Goal: Navigation & Orientation: Find specific page/section

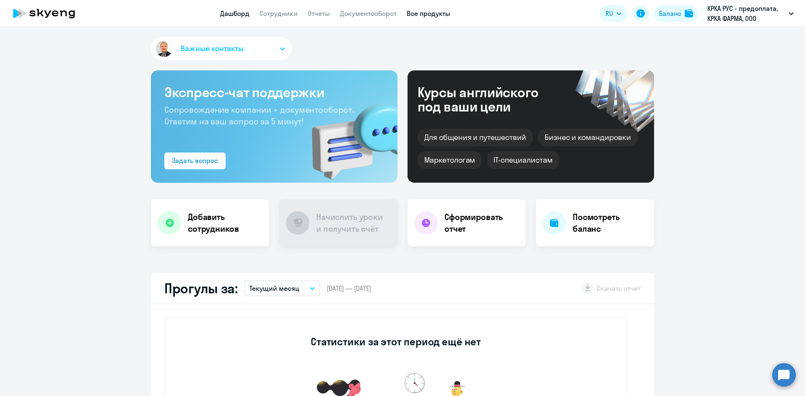
click at [416, 17] on link "Все продукты" at bounding box center [429, 13] width 44 height 8
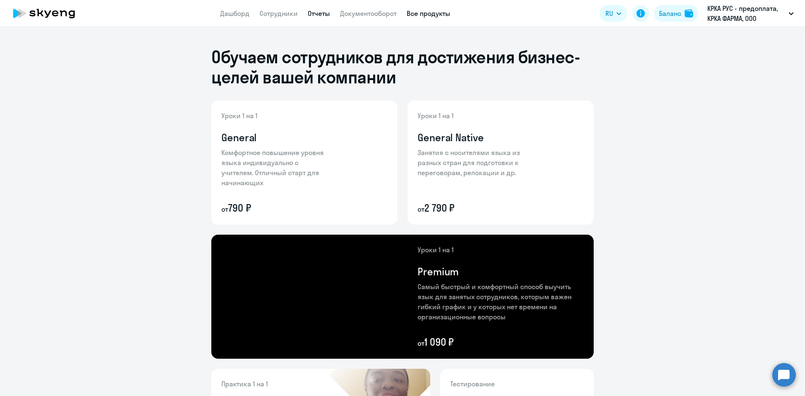
click at [314, 16] on link "Отчеты" at bounding box center [319, 13] width 22 height 8
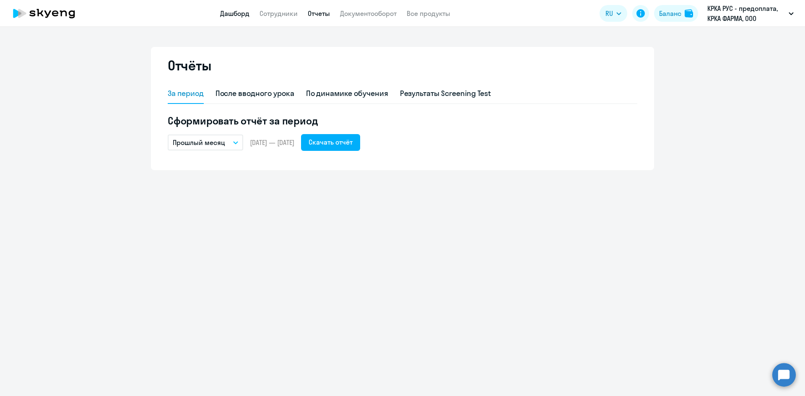
click at [245, 17] on link "Дашборд" at bounding box center [234, 13] width 29 height 8
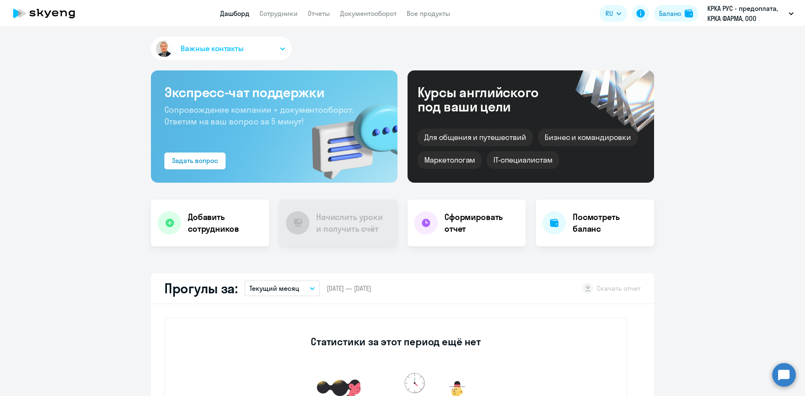
click at [270, 18] on app-header "Дашборд Сотрудники Отчеты Документооборот Все продукты Дашборд Сотрудники Отчет…" at bounding box center [402, 13] width 805 height 27
click at [505, 143] on div "Для общения и путешествий" at bounding box center [474, 138] width 115 height 18
click at [790, 15] on icon "button" at bounding box center [790, 13] width 5 height 3
click at [638, 16] on icon at bounding box center [640, 13] width 8 height 8
click at [363, 45] on div "Важные контакты" at bounding box center [402, 50] width 503 height 27
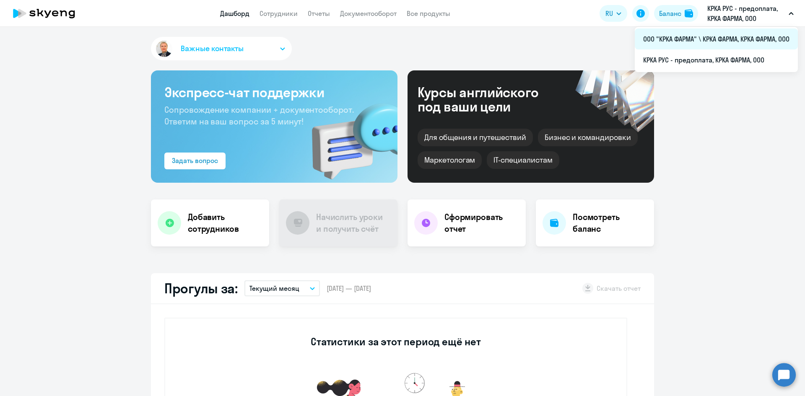
click at [705, 39] on li "ООО "КРКА ФАРМА" \ КРКА ФАРМА, КРКА ФАРМА, ООО" at bounding box center [716, 39] width 163 height 21
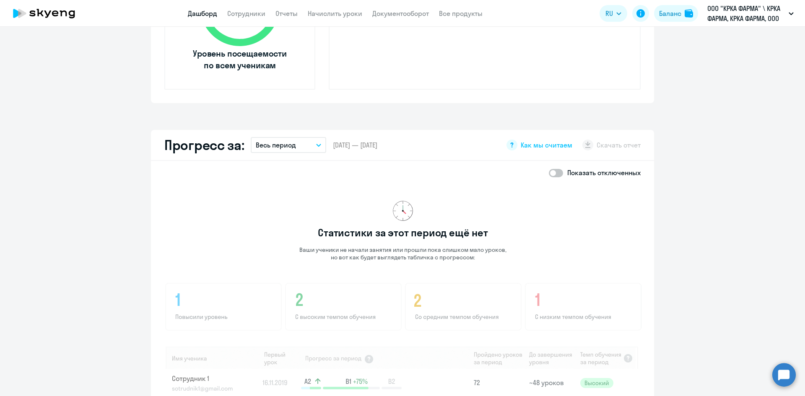
scroll to position [377, 0]
